Goal: Contribute content: Add original content to the website for others to see

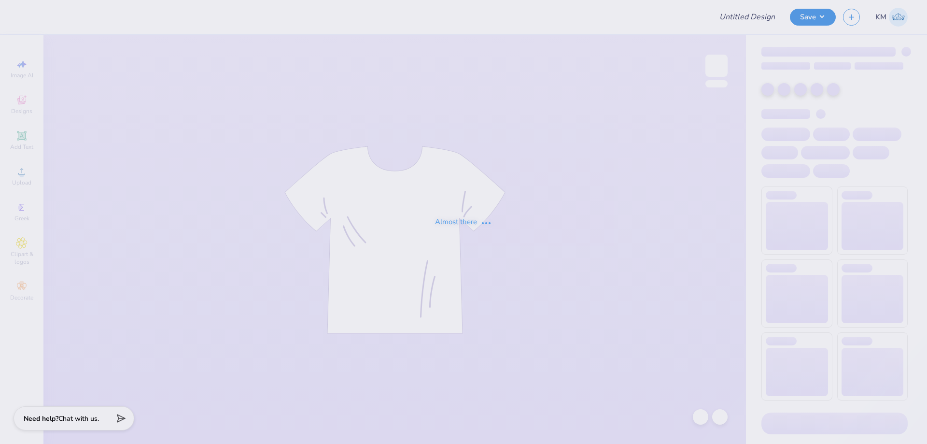
type input "Merch"
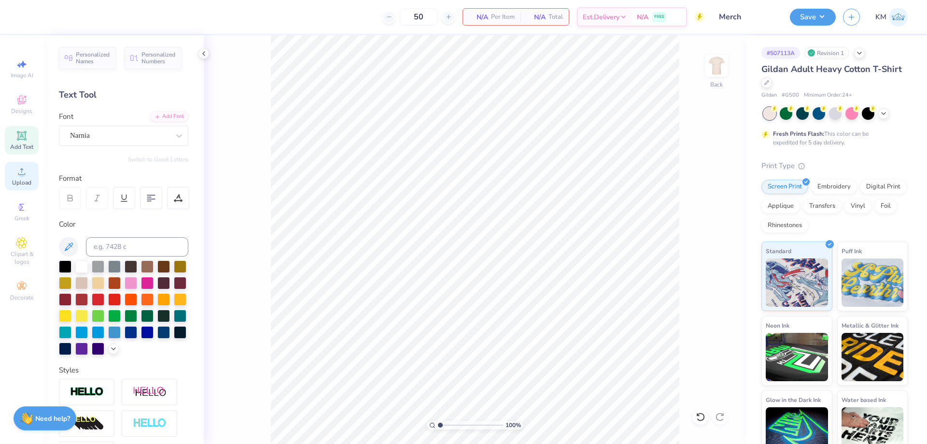
click at [19, 177] on icon at bounding box center [22, 172] width 12 height 12
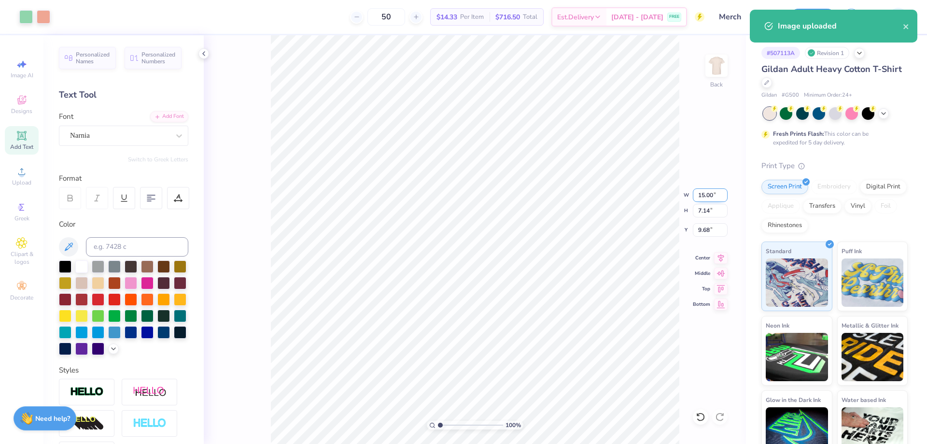
click at [703, 191] on input "15.00" at bounding box center [710, 195] width 35 height 14
type input "0"
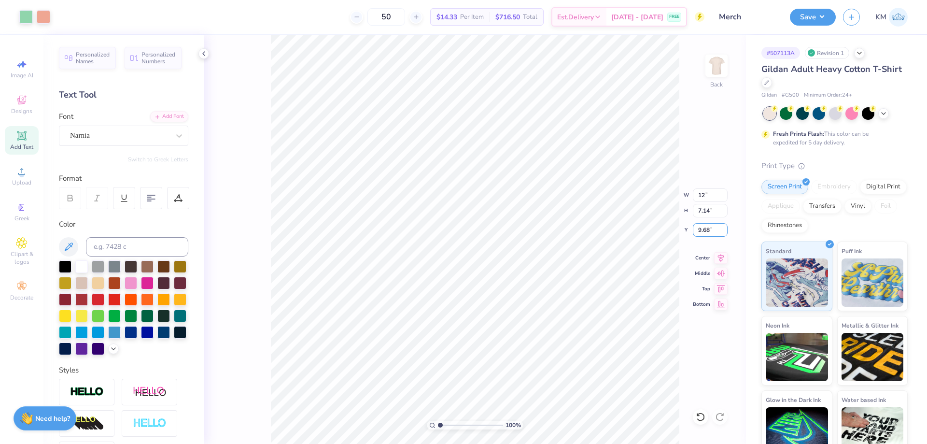
click at [681, 237] on div "100 % Back W 12 12 " H 7.14 7.14 " Y 9.68 9.68 " Center Middle Top Bottom" at bounding box center [475, 239] width 542 height 409
type input "12.00"
type input "5.71"
type input "10.40"
click at [704, 227] on input "1040" at bounding box center [710, 230] width 35 height 14
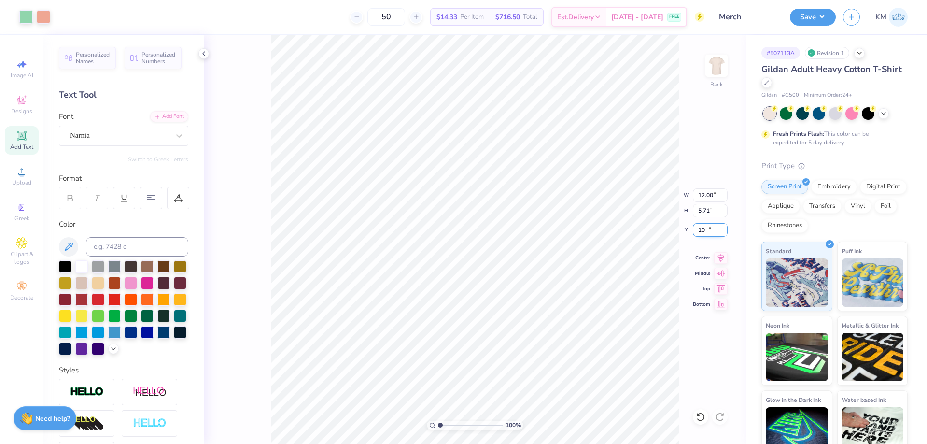
type input "0"
type input "3.00"
click at [826, 18] on button "Save" at bounding box center [813, 15] width 46 height 17
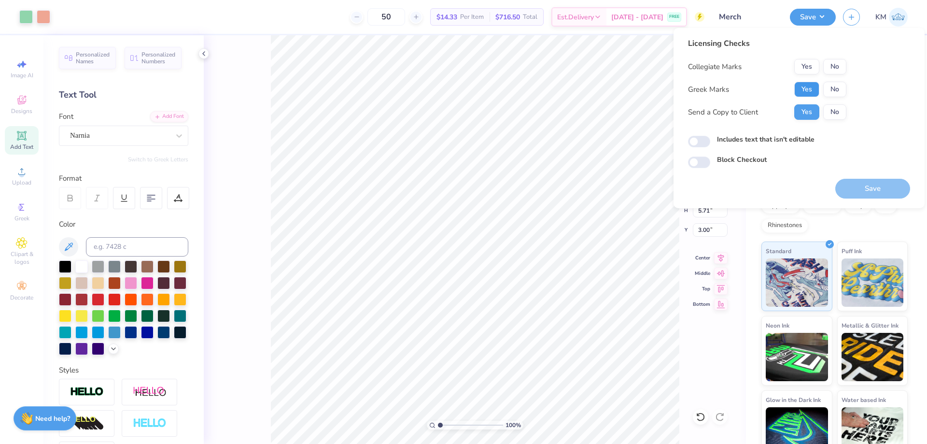
click at [802, 89] on button "Yes" at bounding box center [807, 89] width 25 height 15
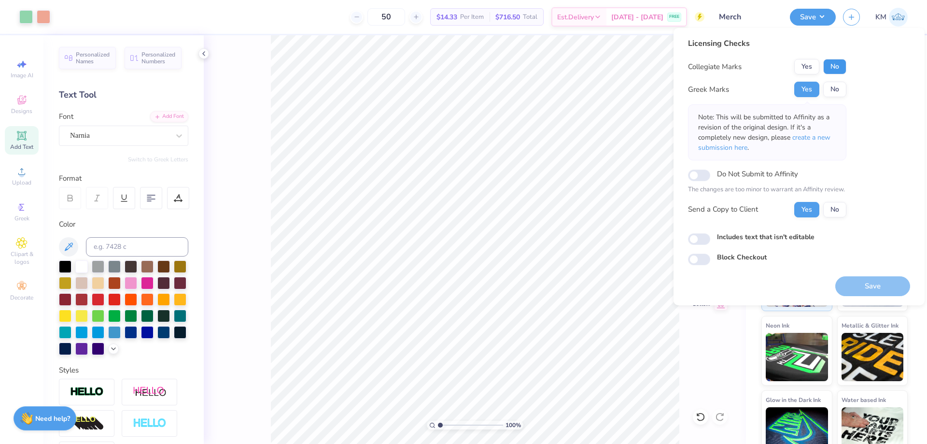
click at [834, 67] on button "No" at bounding box center [835, 66] width 23 height 15
click at [878, 286] on button "Save" at bounding box center [873, 286] width 75 height 20
